Goal: Information Seeking & Learning: Learn about a topic

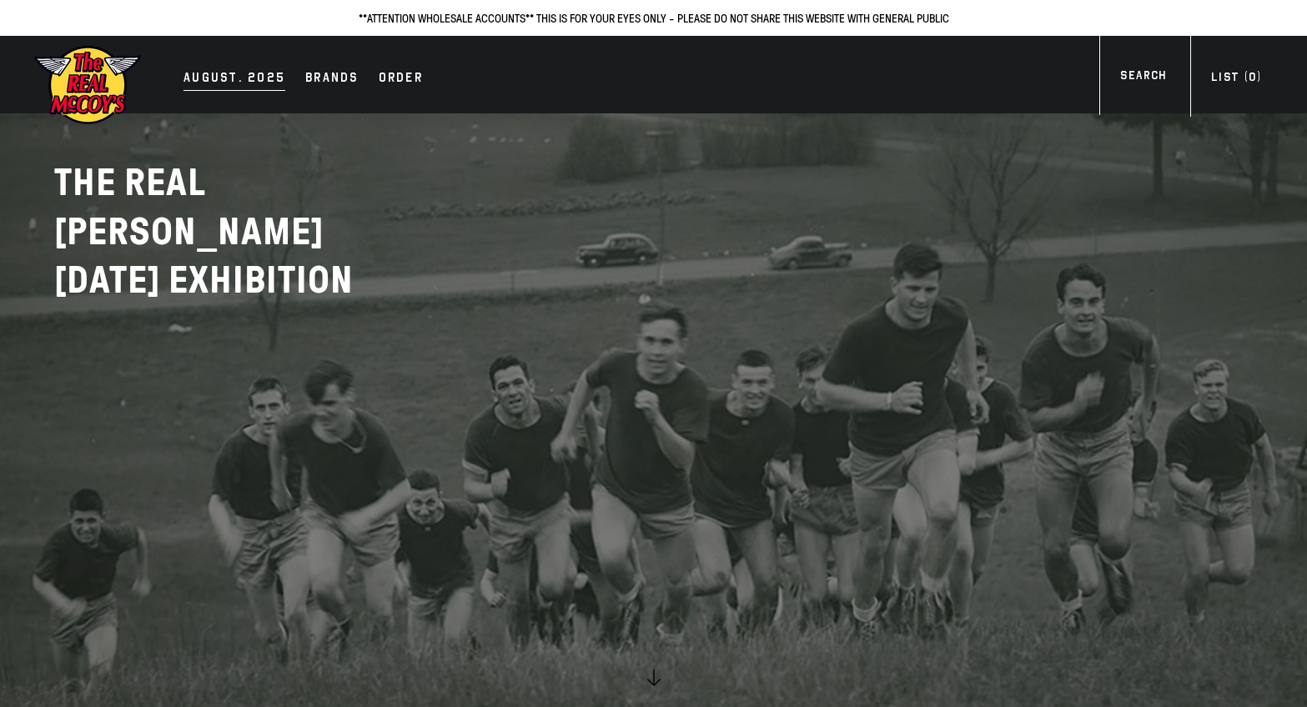
click at [215, 77] on div "AUGUST. 2025" at bounding box center [235, 79] width 102 height 23
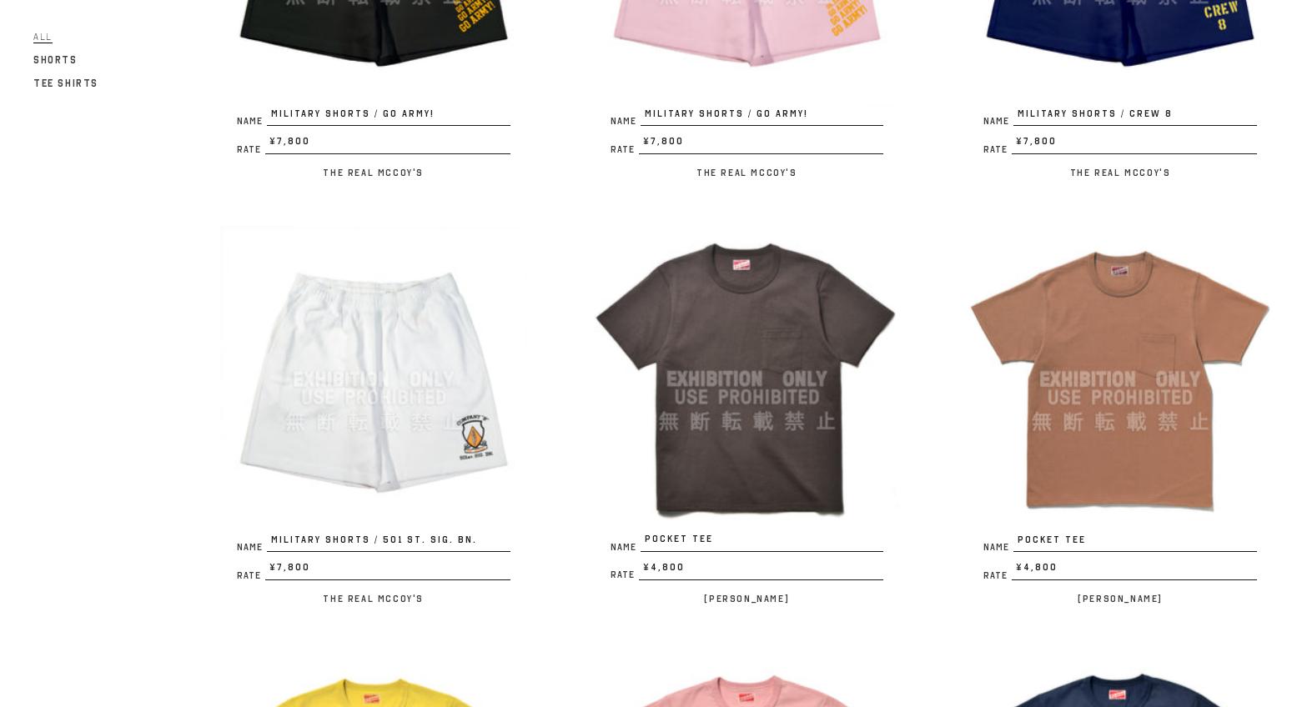
scroll to position [2570, 0]
click at [810, 425] on img at bounding box center [747, 378] width 307 height 307
click at [1081, 380] on img at bounding box center [1120, 378] width 307 height 307
click at [771, 397] on img at bounding box center [747, 378] width 307 height 307
click at [1155, 365] on img at bounding box center [1120, 378] width 307 height 307
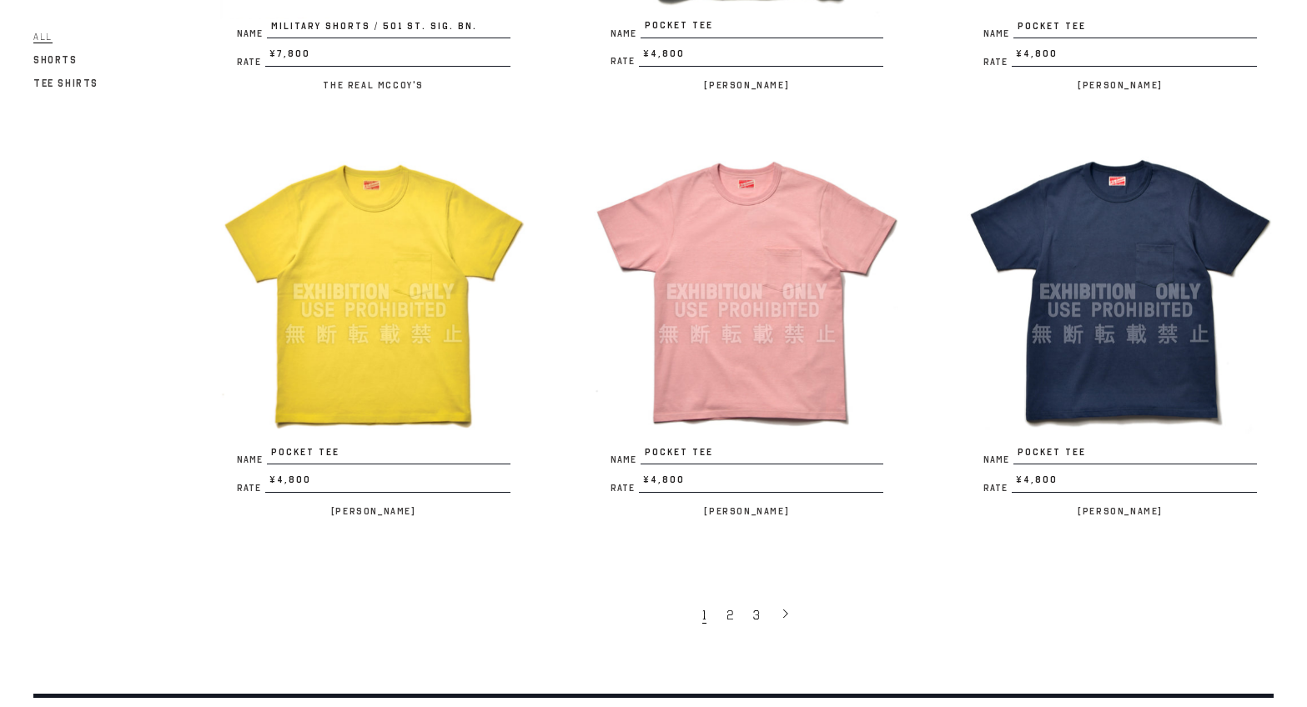
scroll to position [3084, 0]
click at [1120, 299] on img at bounding box center [1120, 291] width 307 height 307
click at [729, 606] on span "2" at bounding box center [730, 614] width 7 height 17
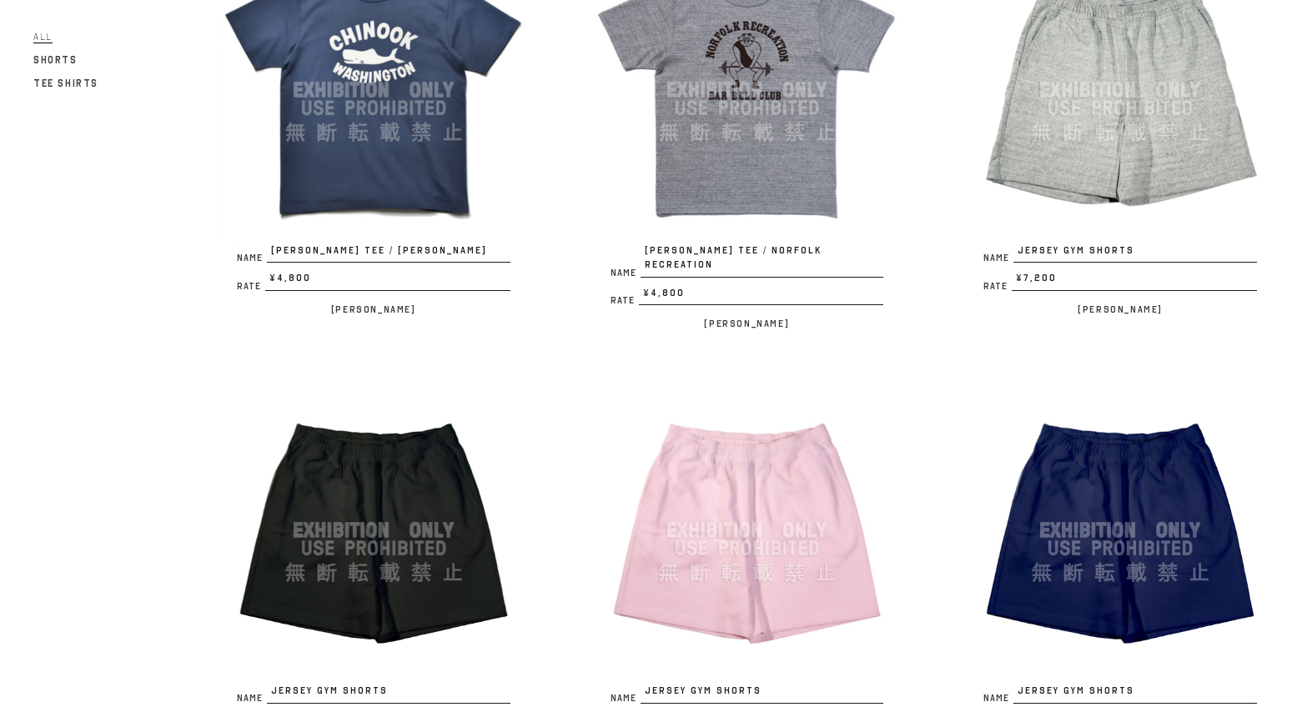
scroll to position [1571, 0]
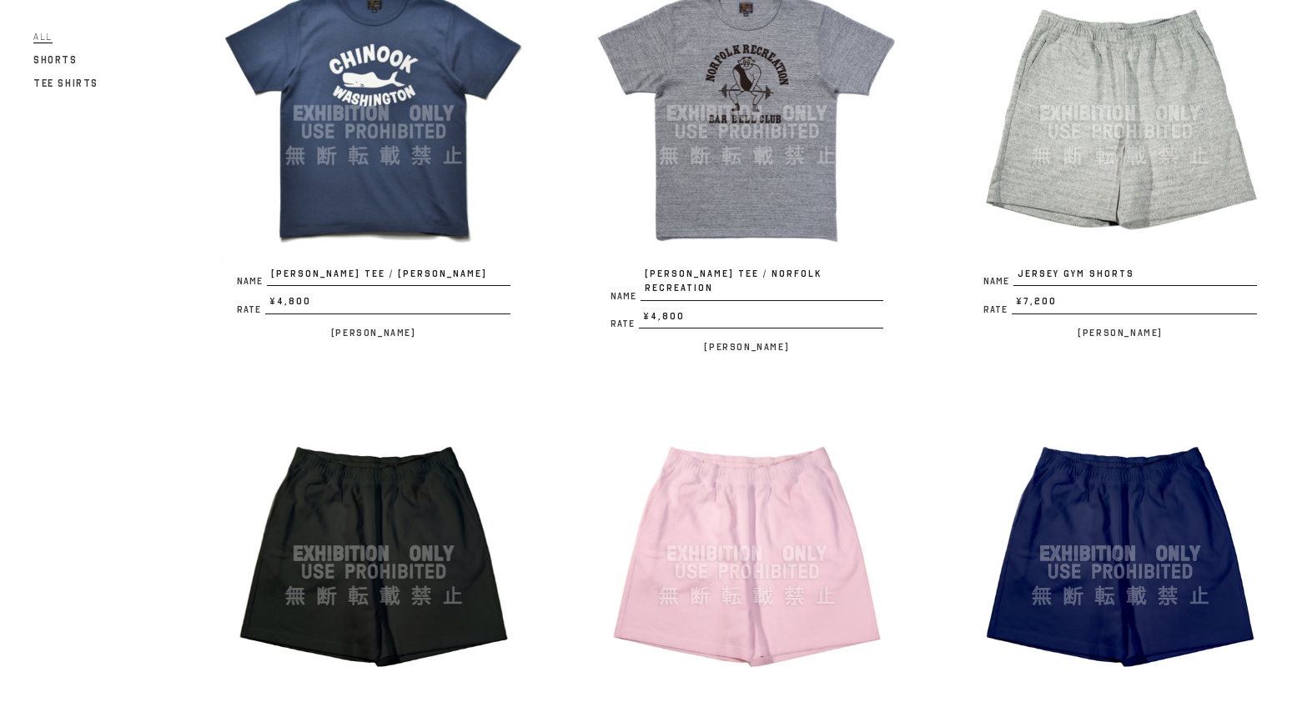
click at [1088, 184] on img at bounding box center [1120, 113] width 307 height 307
click at [1116, 495] on img at bounding box center [1120, 553] width 307 height 307
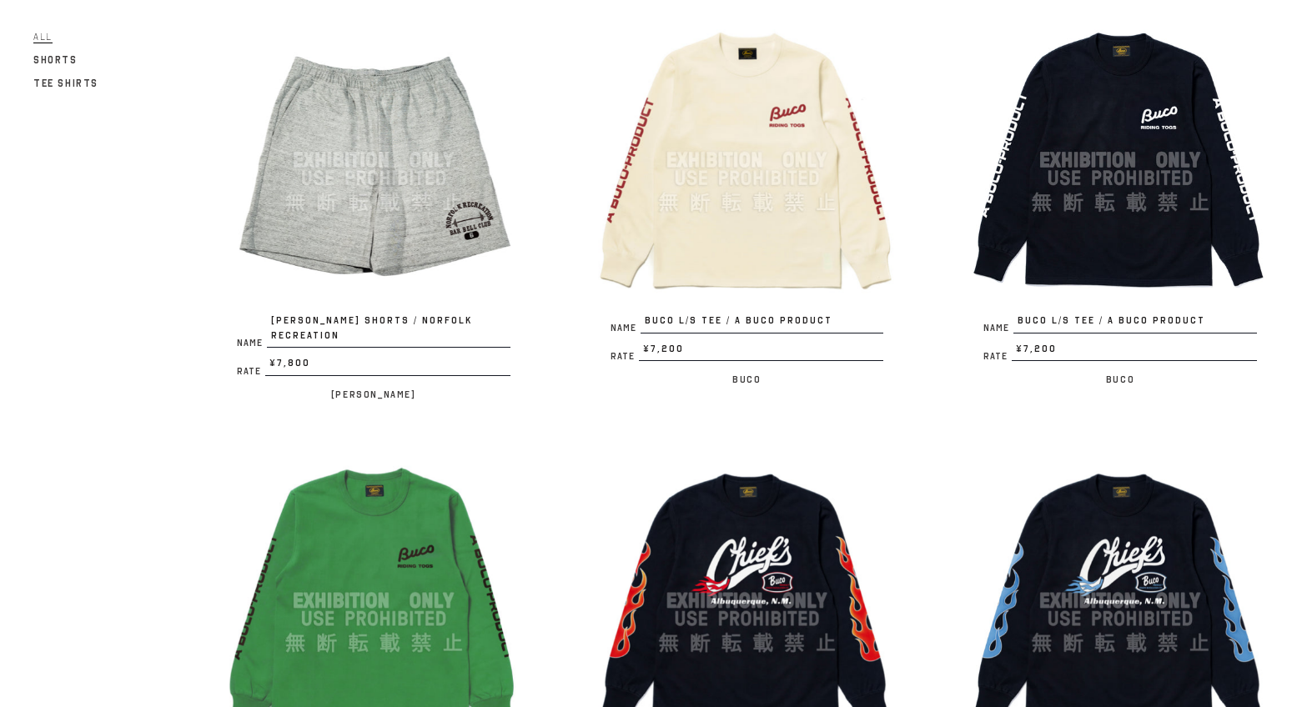
scroll to position [2388, 0]
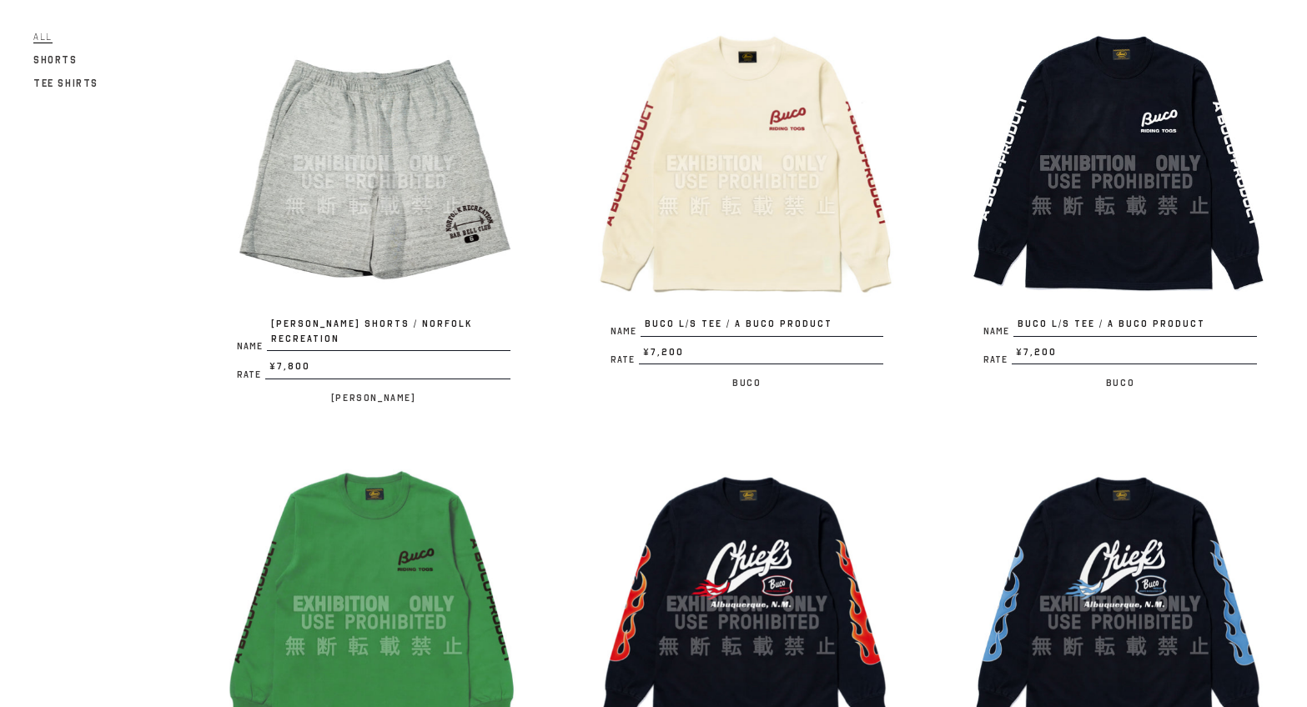
click at [349, 222] on img at bounding box center [373, 163] width 307 height 307
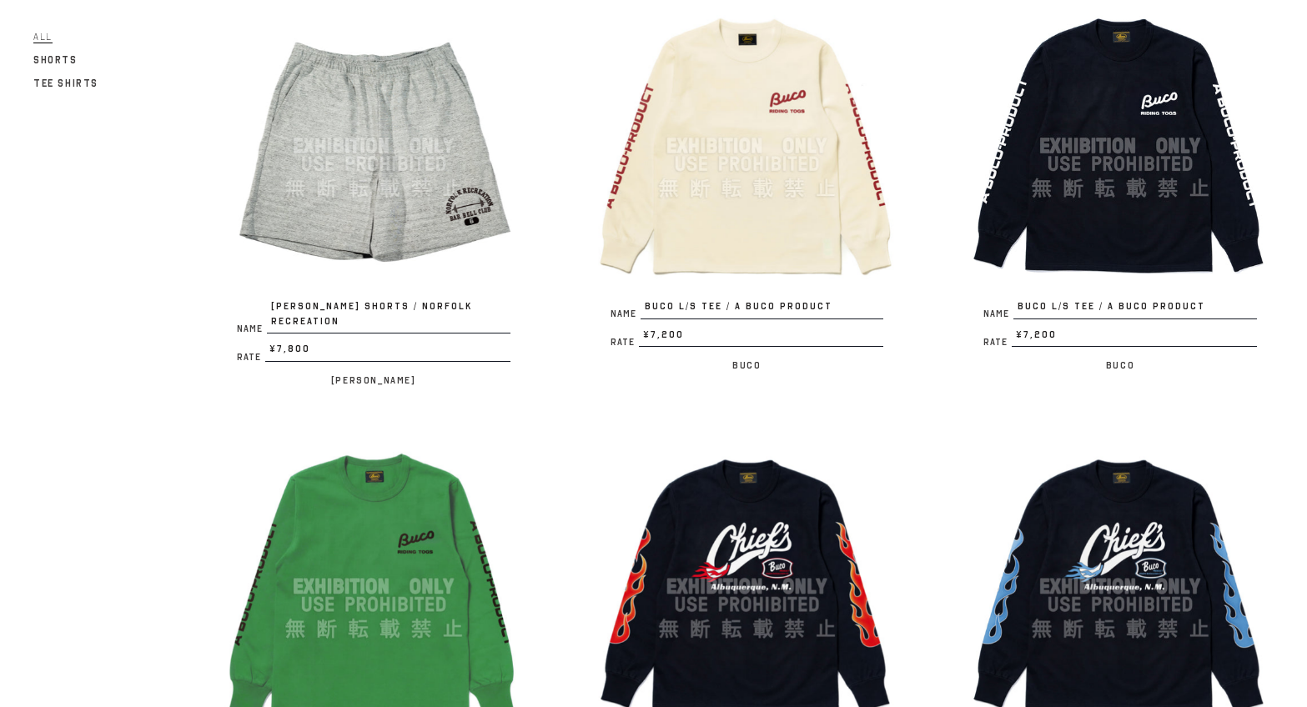
scroll to position [2391, 0]
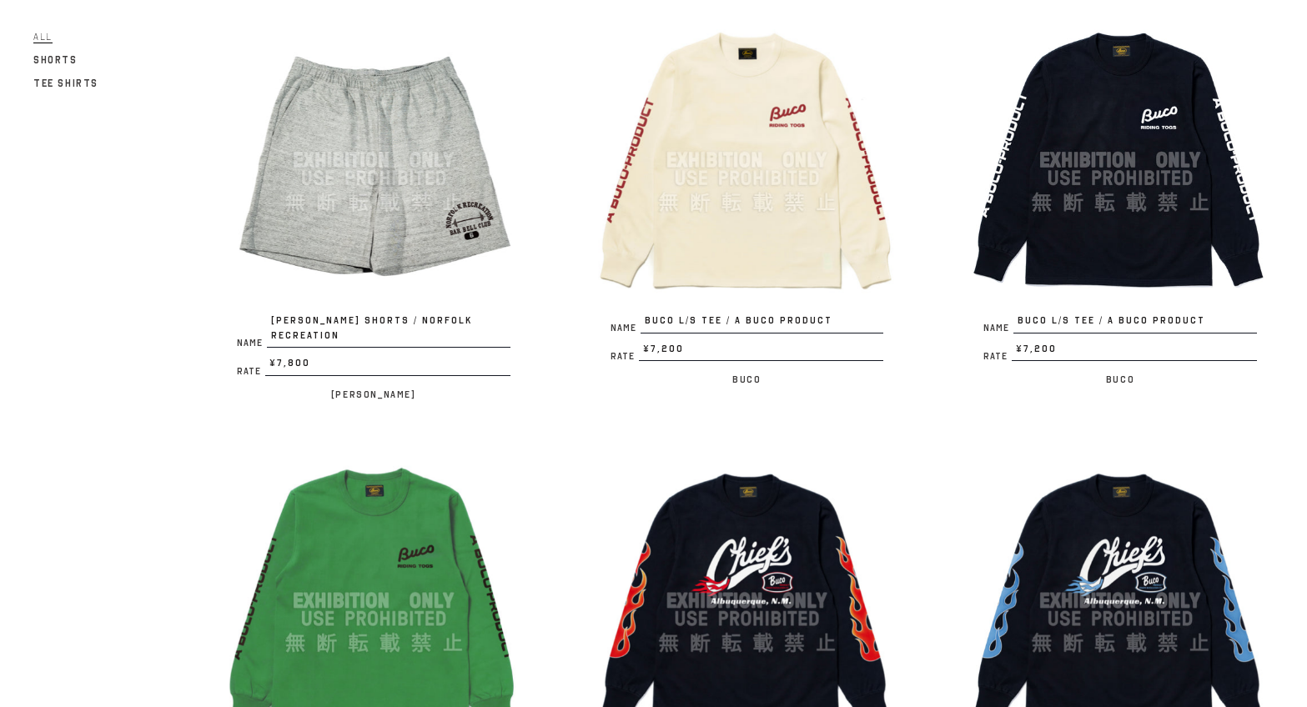
click at [1135, 179] on img at bounding box center [1120, 160] width 307 height 307
click at [1109, 162] on img at bounding box center [1120, 160] width 307 height 307
click at [705, 244] on img at bounding box center [747, 160] width 307 height 307
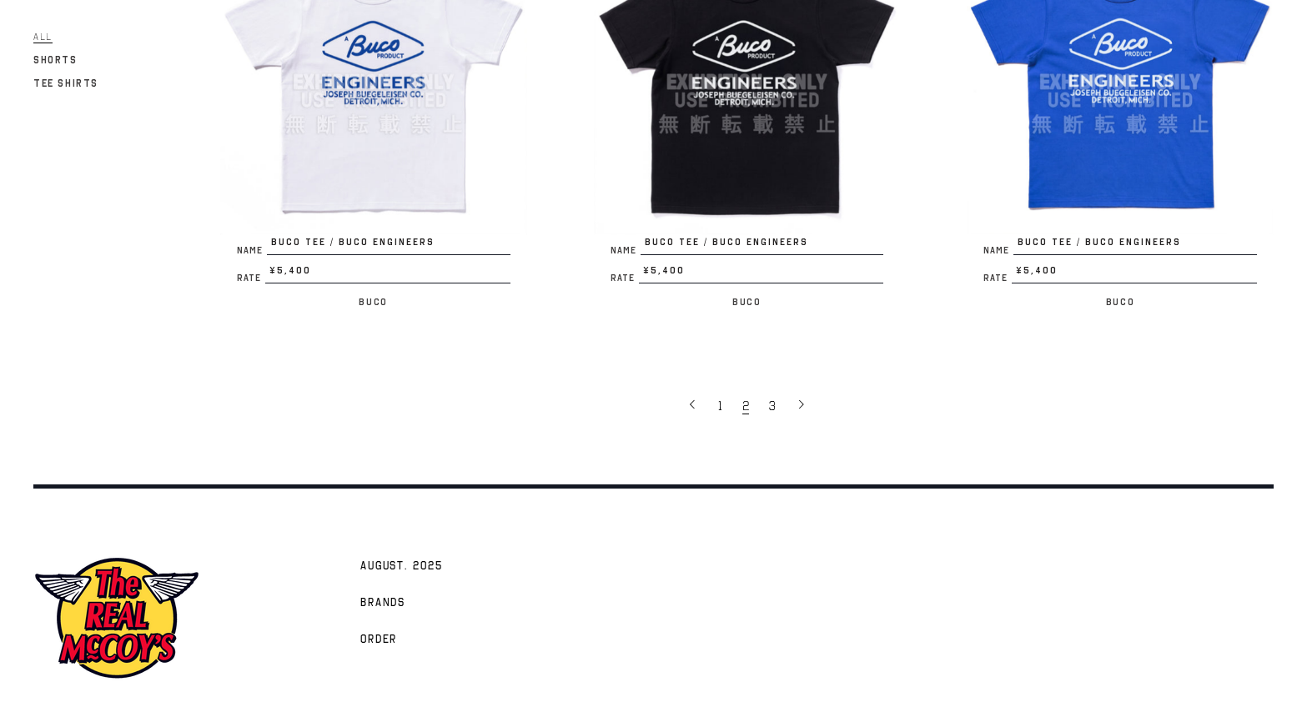
scroll to position [3346, 0]
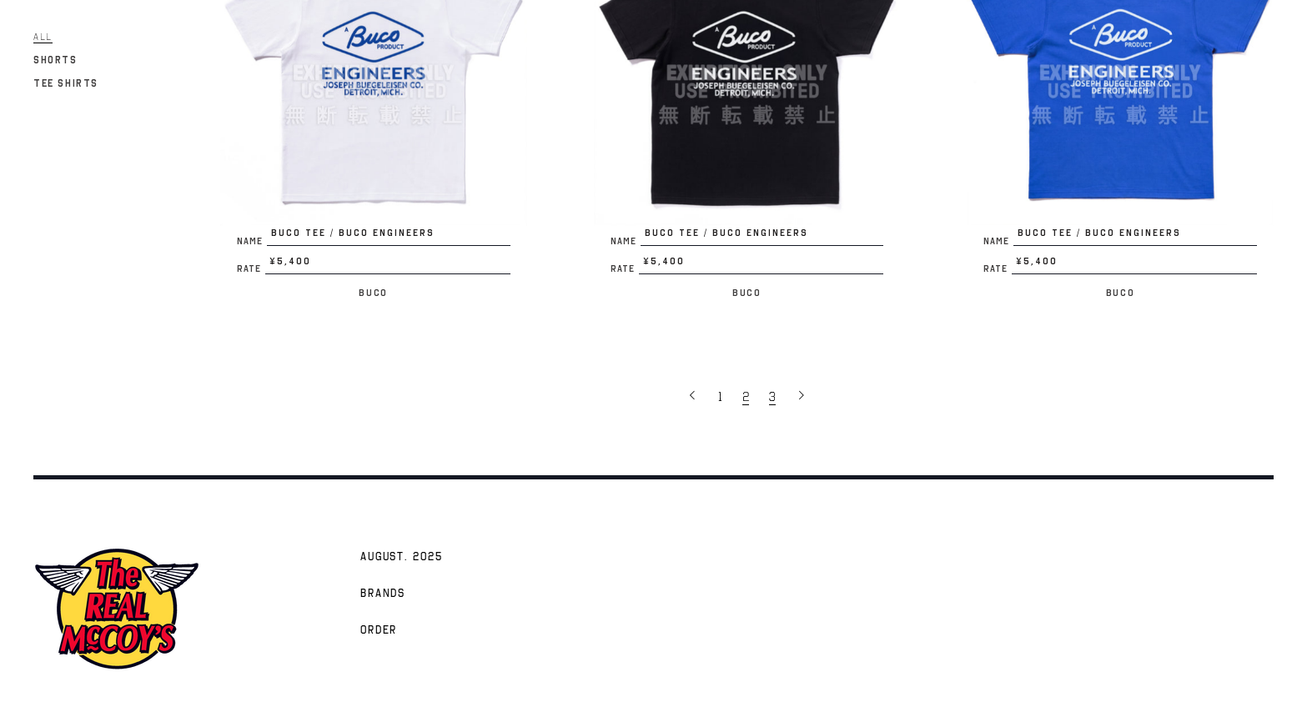
click at [771, 389] on span "3" at bounding box center [772, 397] width 7 height 17
click at [772, 389] on span "3" at bounding box center [772, 397] width 7 height 17
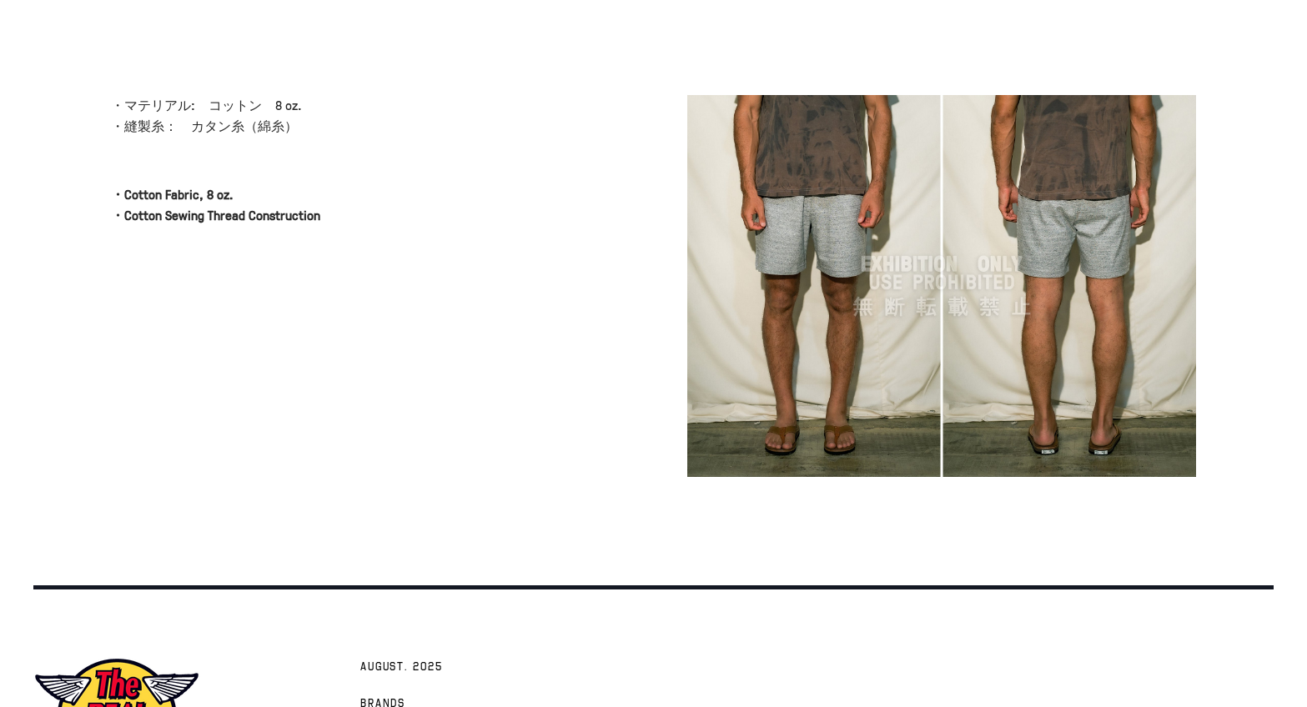
scroll to position [581, 0]
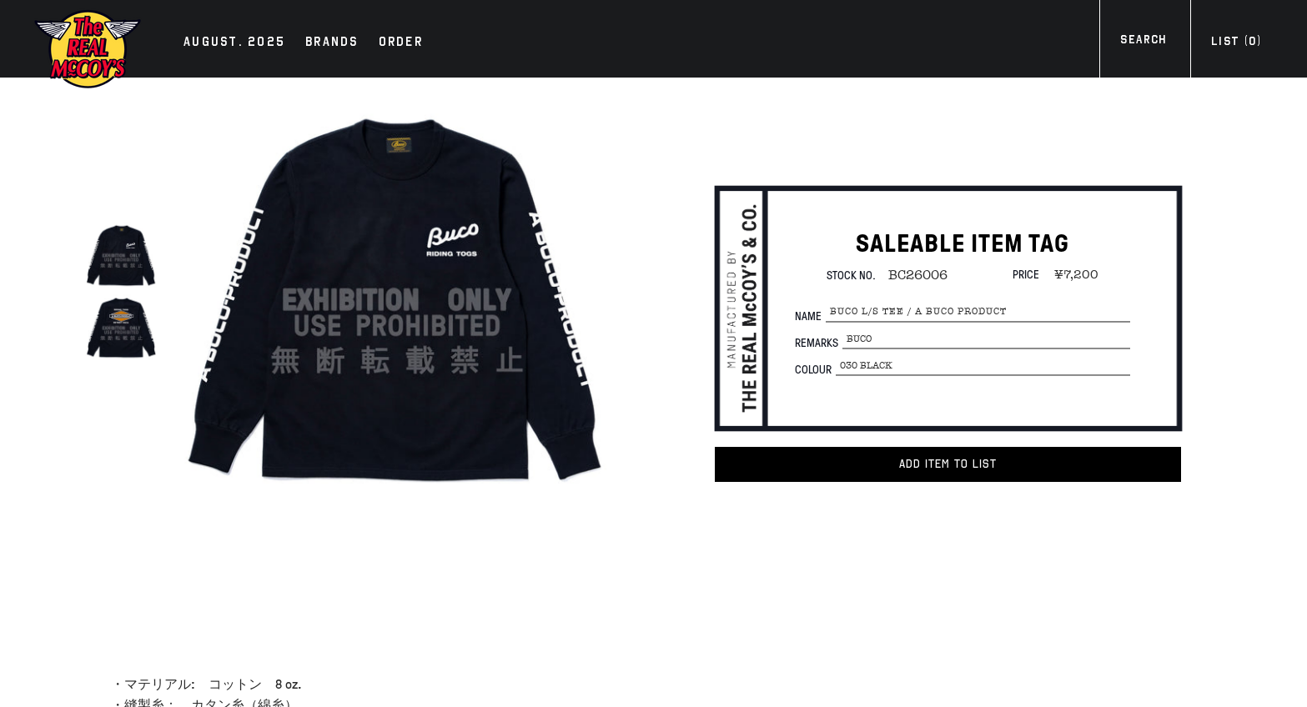
click at [124, 334] on img at bounding box center [121, 328] width 73 height 73
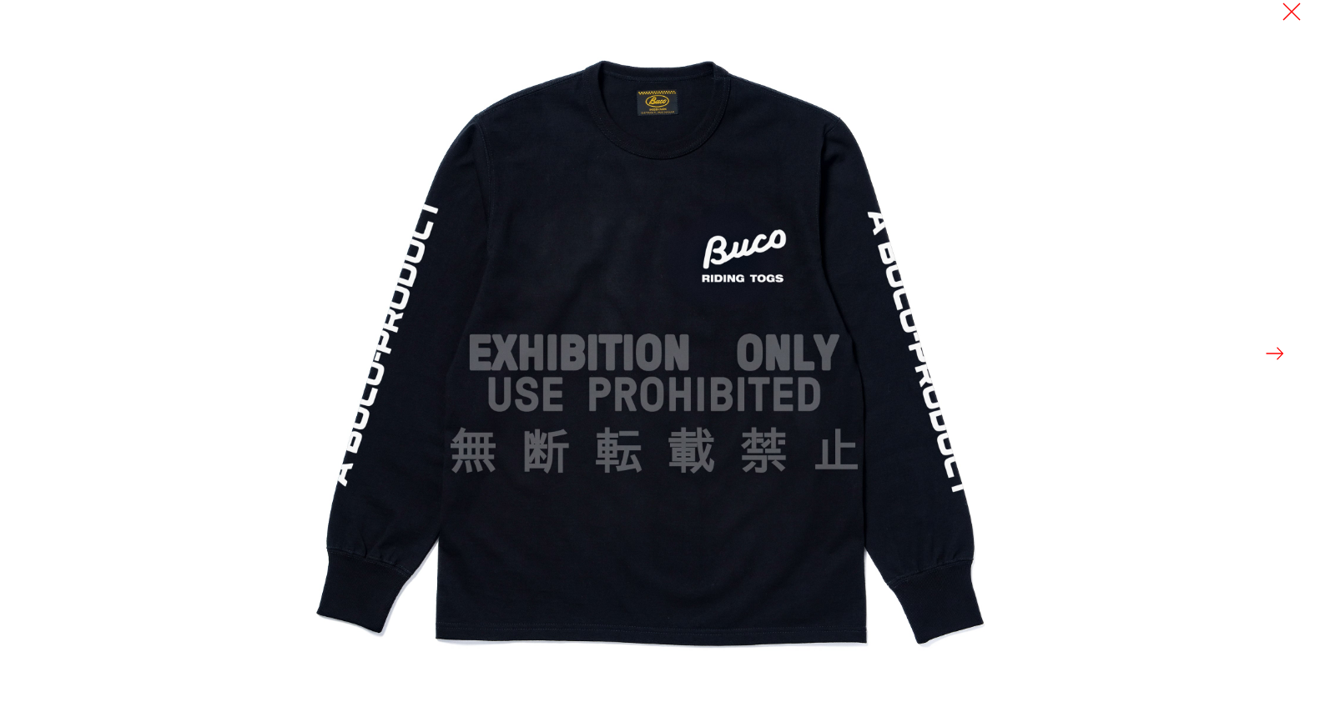
click at [1276, 354] on button at bounding box center [1274, 353] width 23 height 23
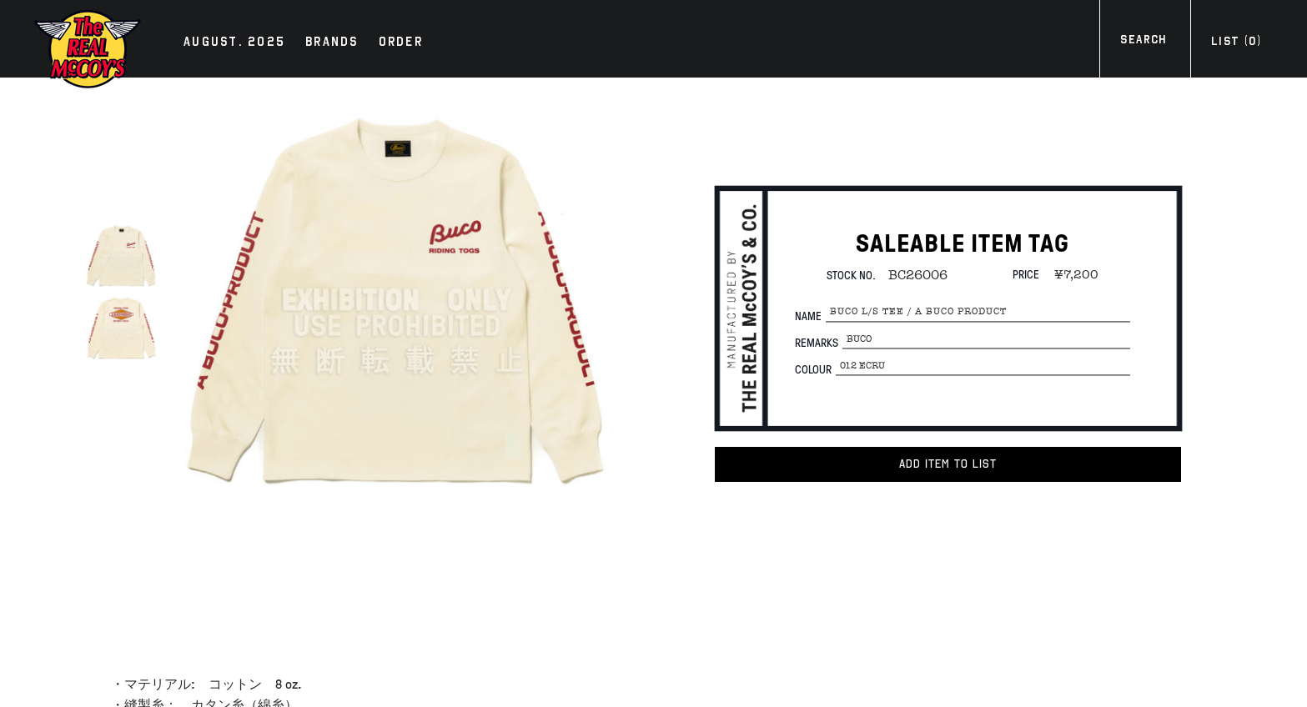
click at [114, 320] on img at bounding box center [121, 328] width 73 height 73
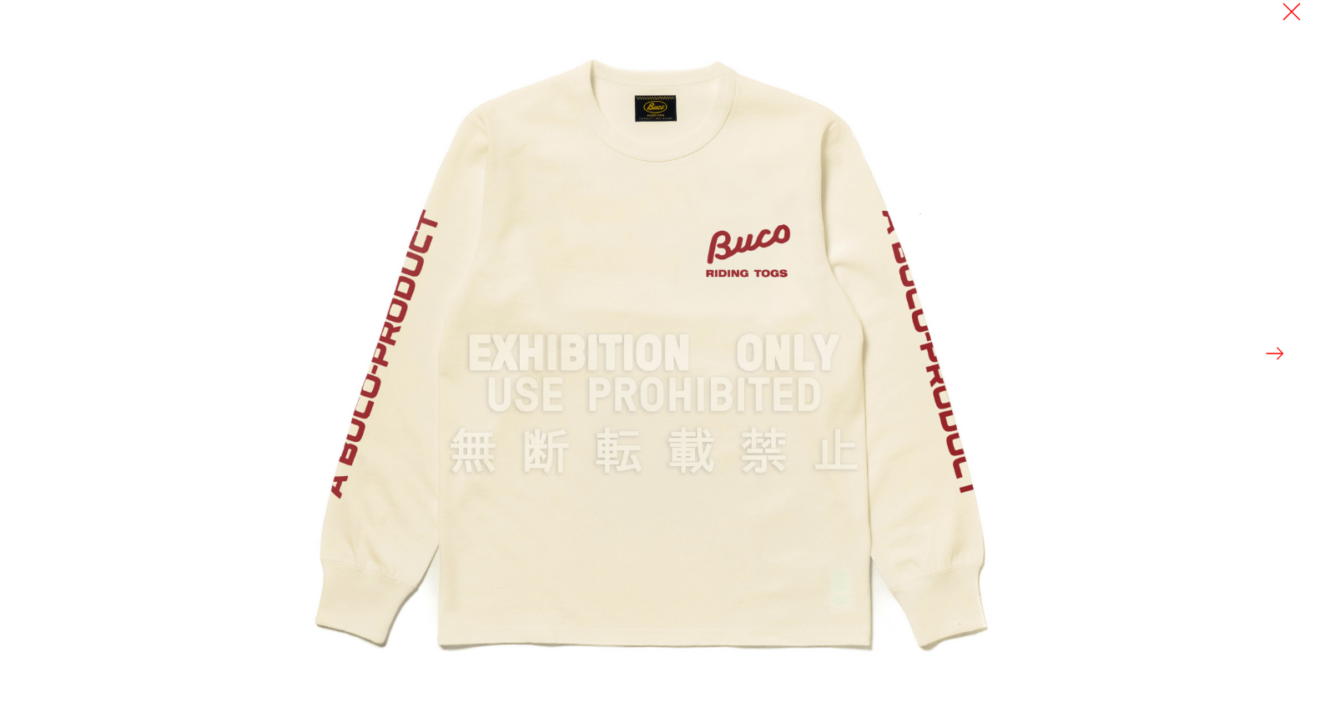
click at [1282, 357] on button at bounding box center [1274, 353] width 23 height 23
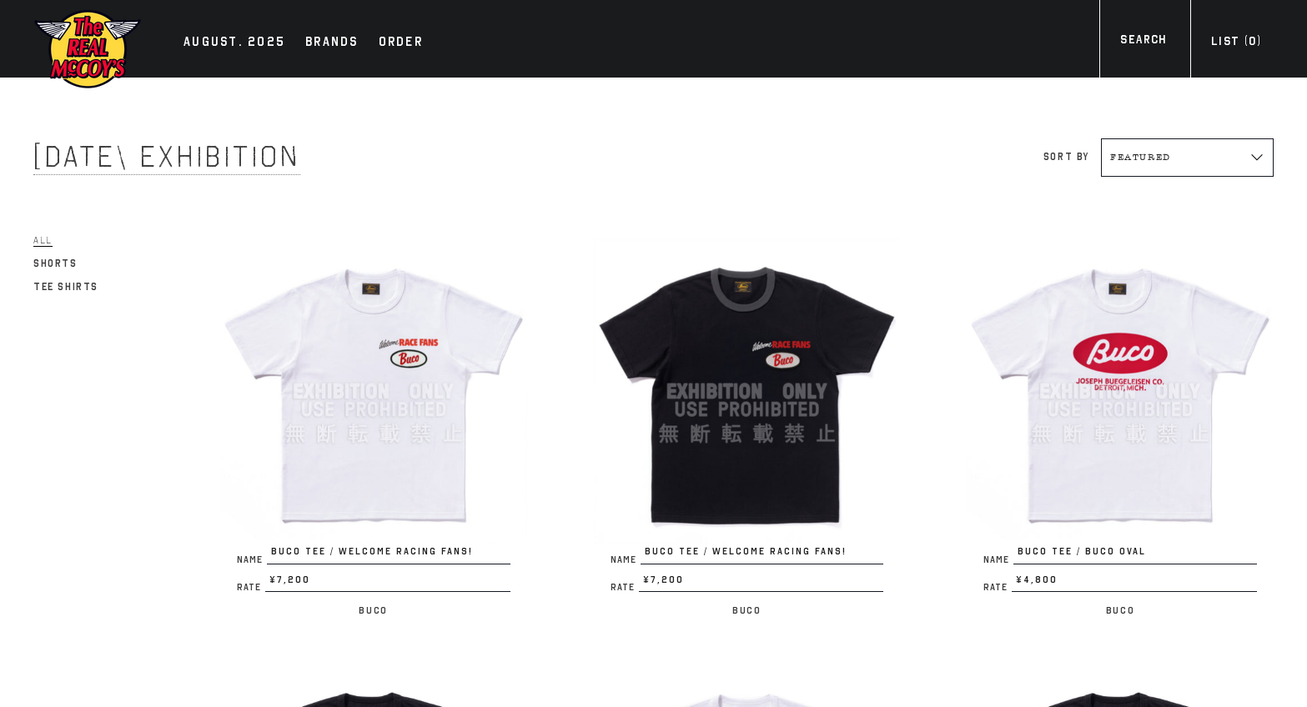
click at [413, 353] on img at bounding box center [373, 392] width 307 height 307
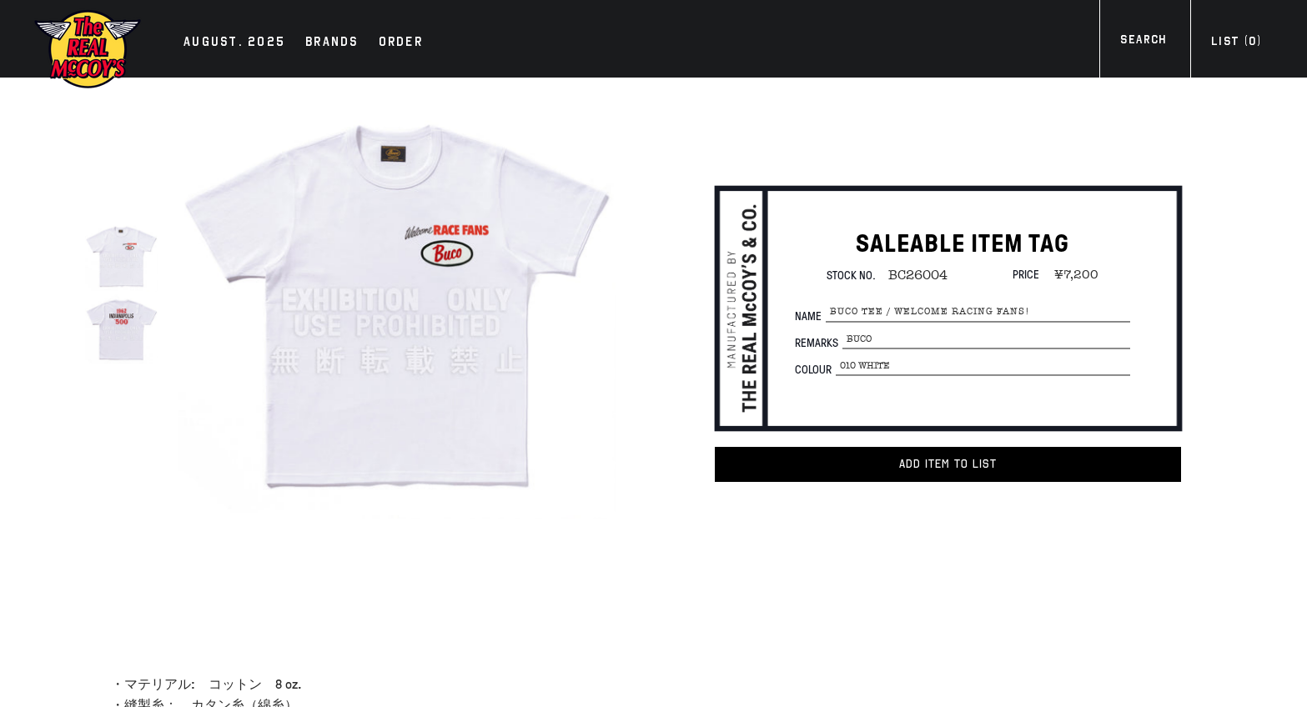
click at [127, 338] on img at bounding box center [121, 328] width 73 height 73
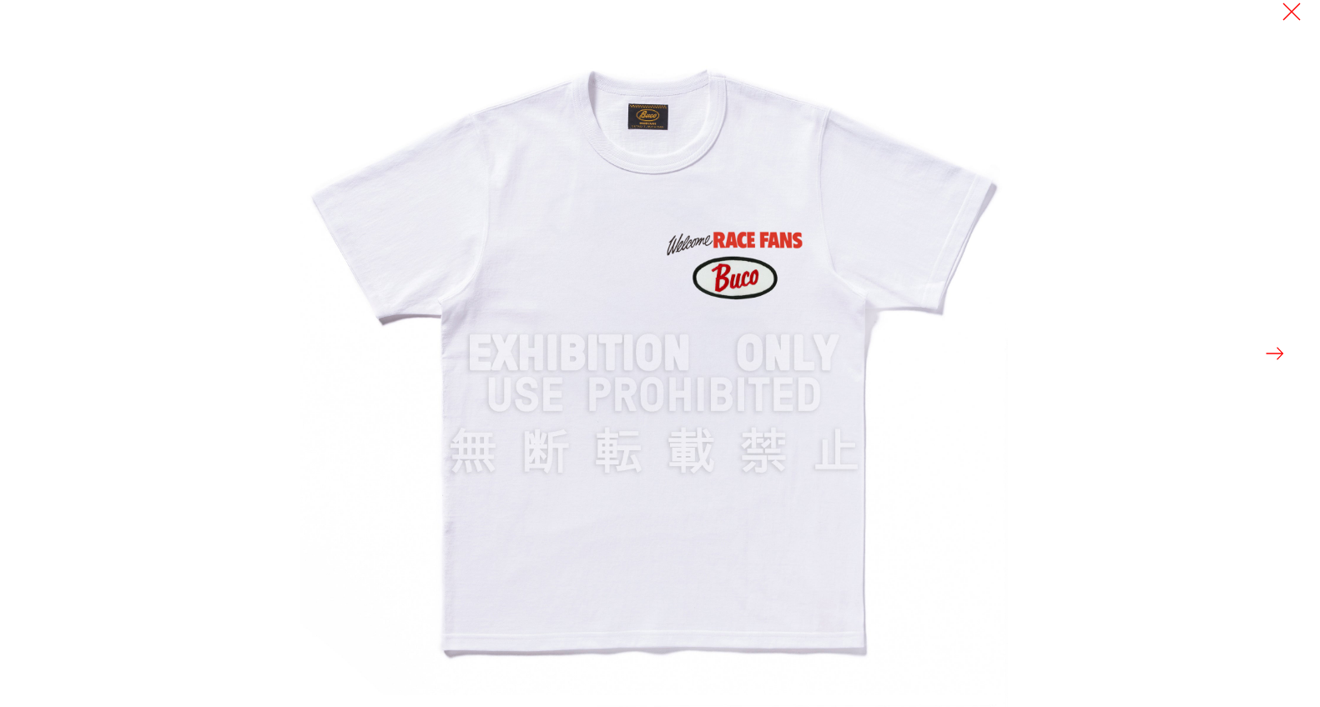
click at [1275, 353] on button at bounding box center [1274, 353] width 23 height 23
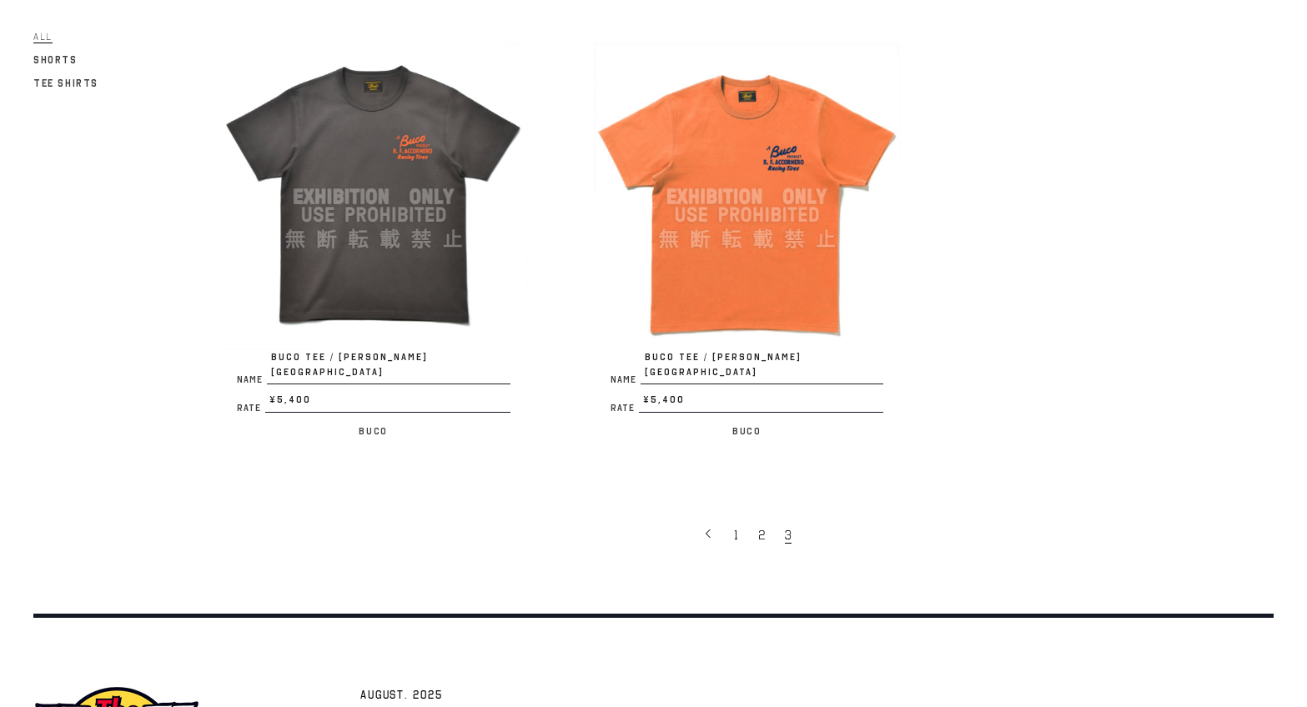
scroll to position [1177, 0]
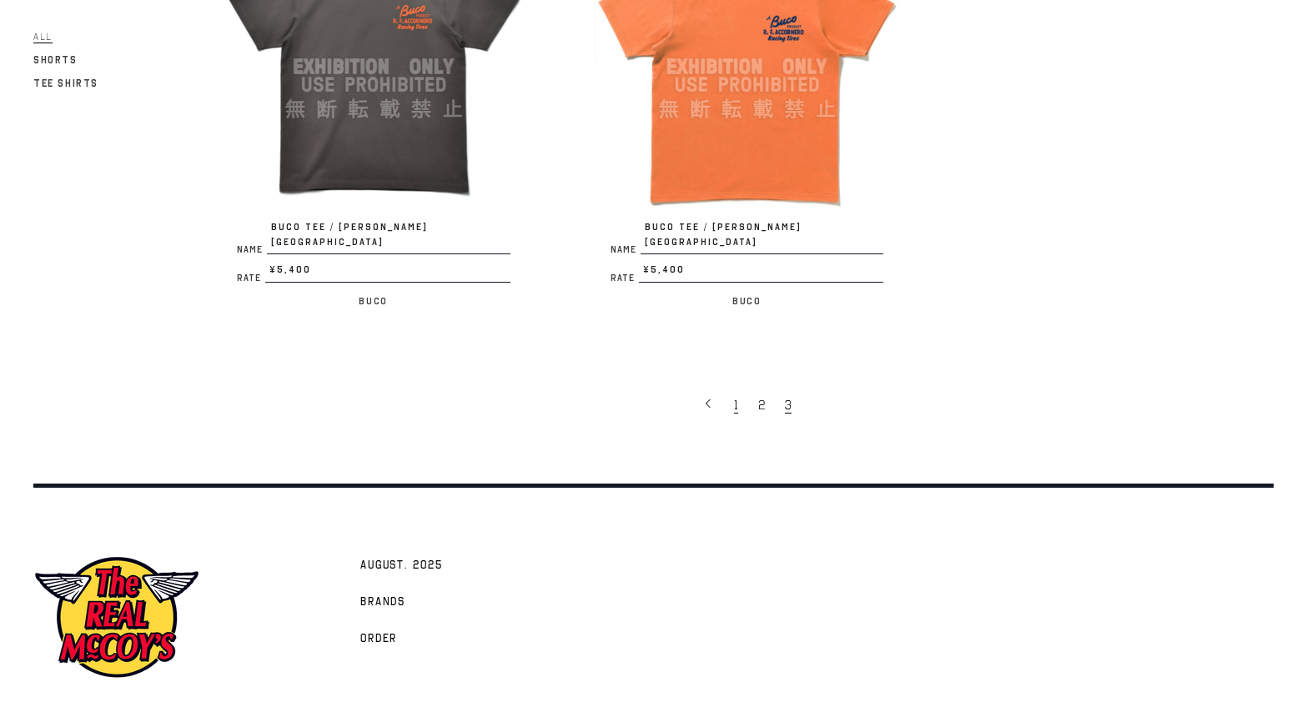
click at [734, 397] on span "1" at bounding box center [736, 405] width 4 height 17
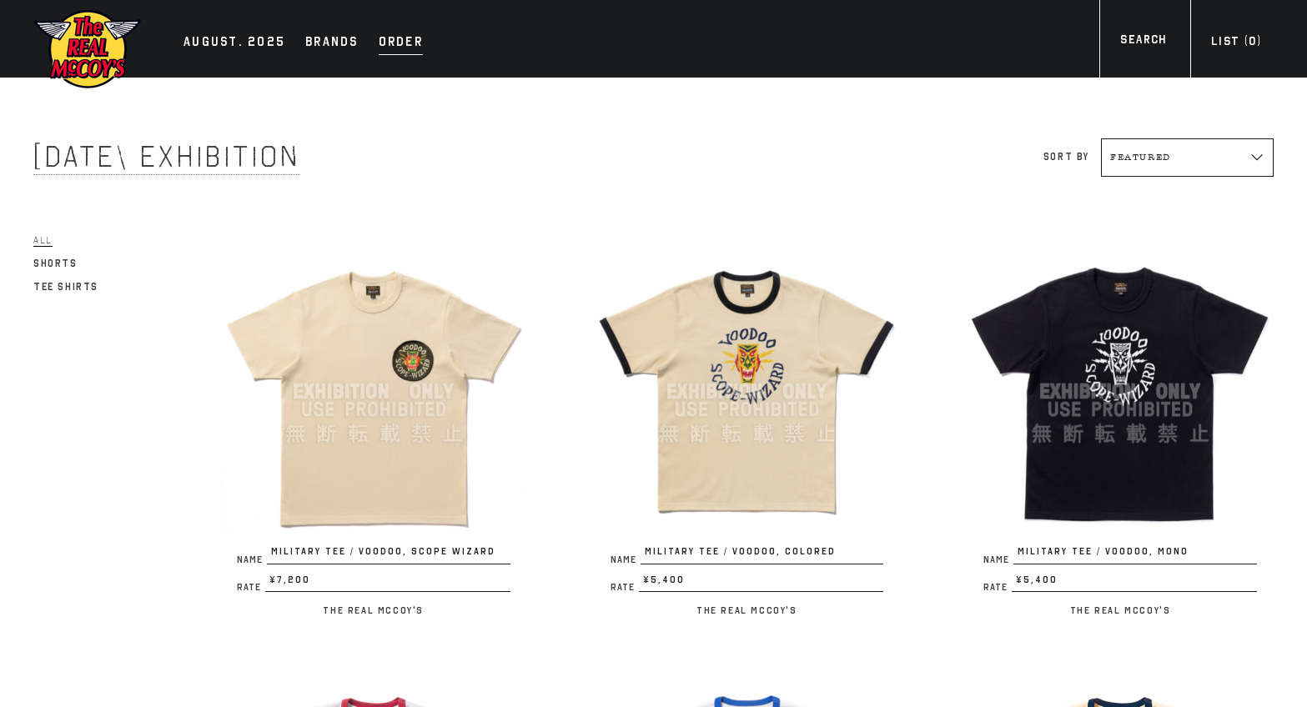
click at [400, 42] on div "Order" at bounding box center [401, 43] width 44 height 23
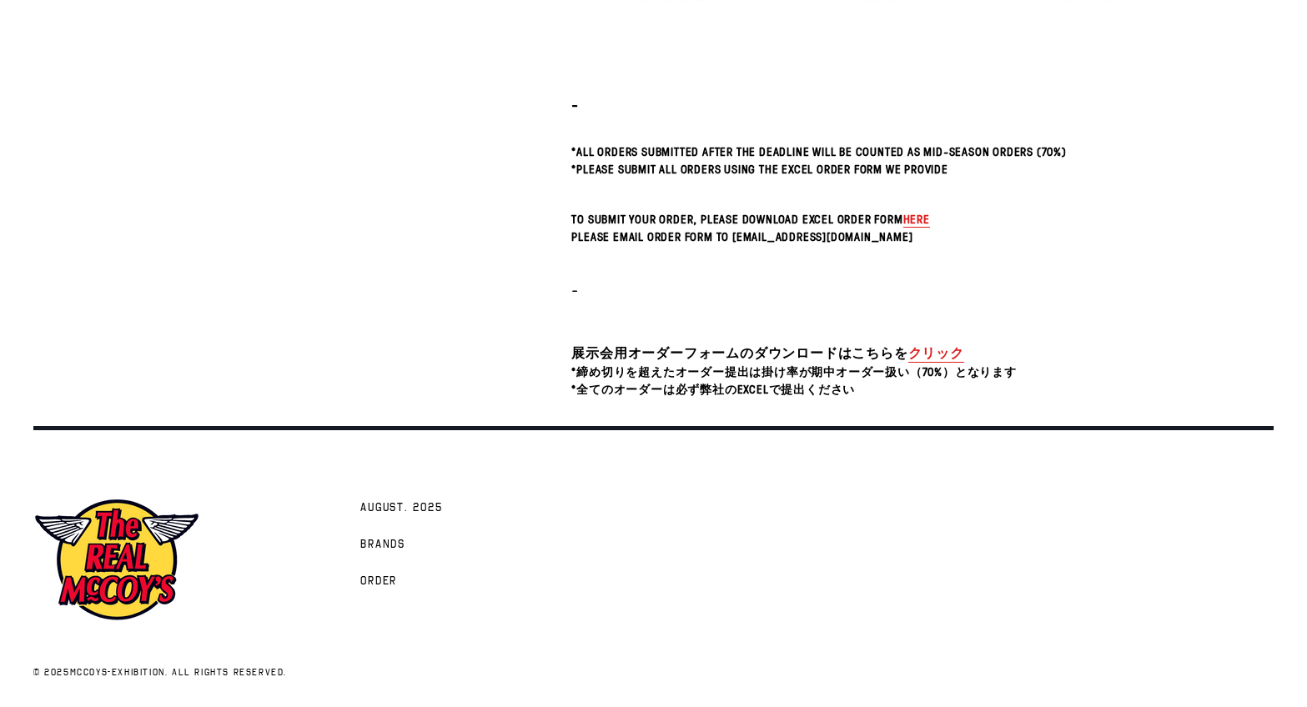
scroll to position [553, 0]
click at [930, 219] on span "here" at bounding box center [916, 220] width 27 height 16
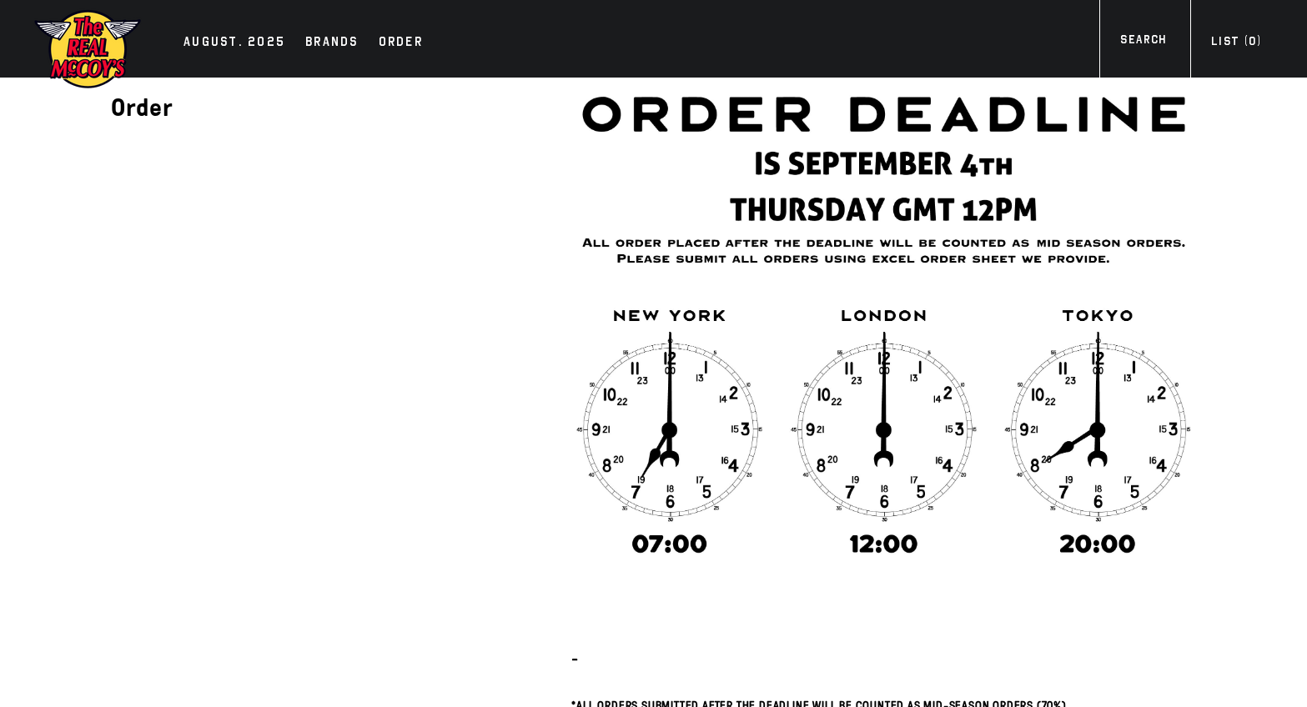
scroll to position [0, 0]
click at [258, 38] on div "AUGUST. 2025" at bounding box center [235, 43] width 102 height 23
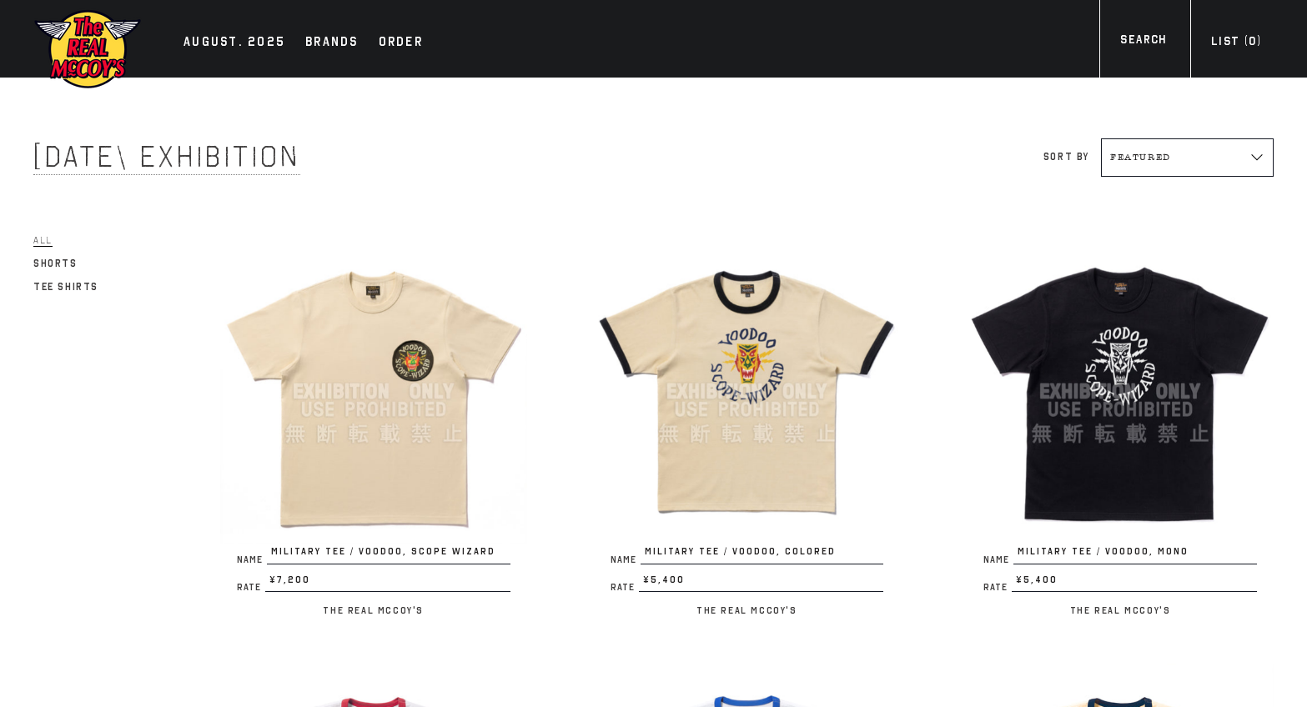
click at [732, 431] on img at bounding box center [747, 392] width 307 height 307
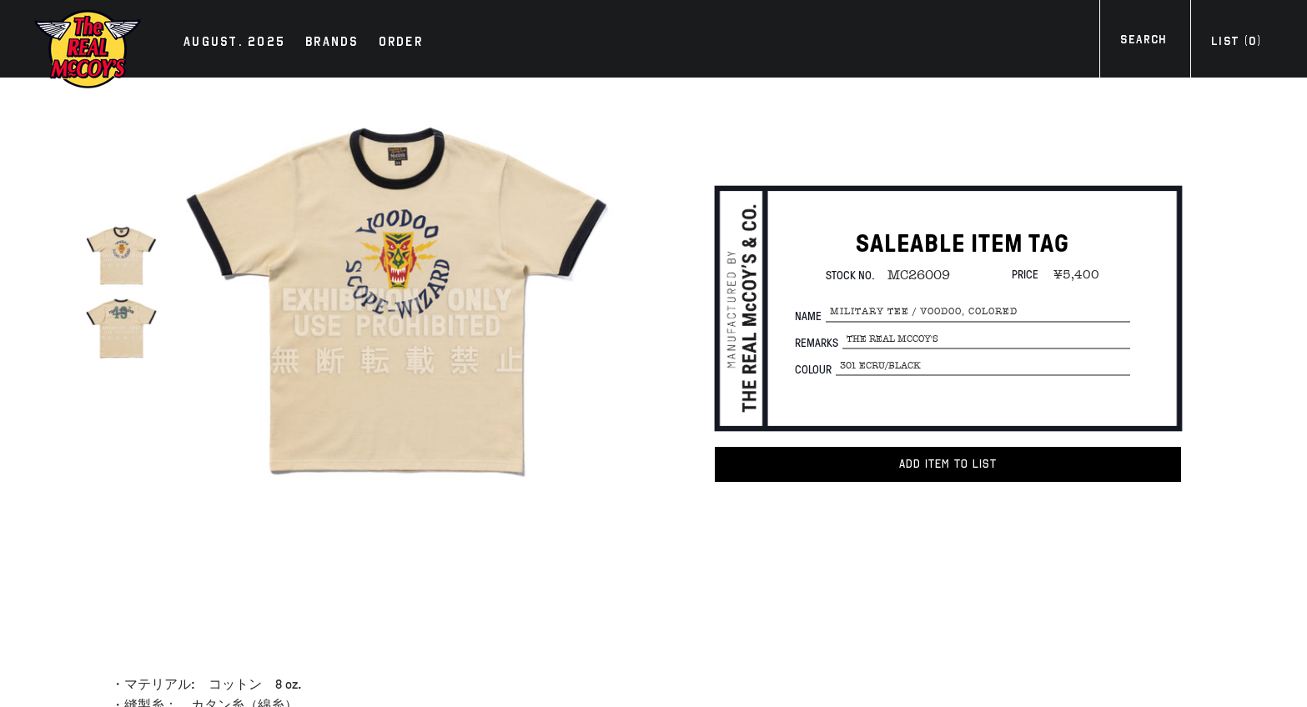
click at [131, 332] on img at bounding box center [121, 328] width 73 height 73
